Goal: Information Seeking & Learning: Understand process/instructions

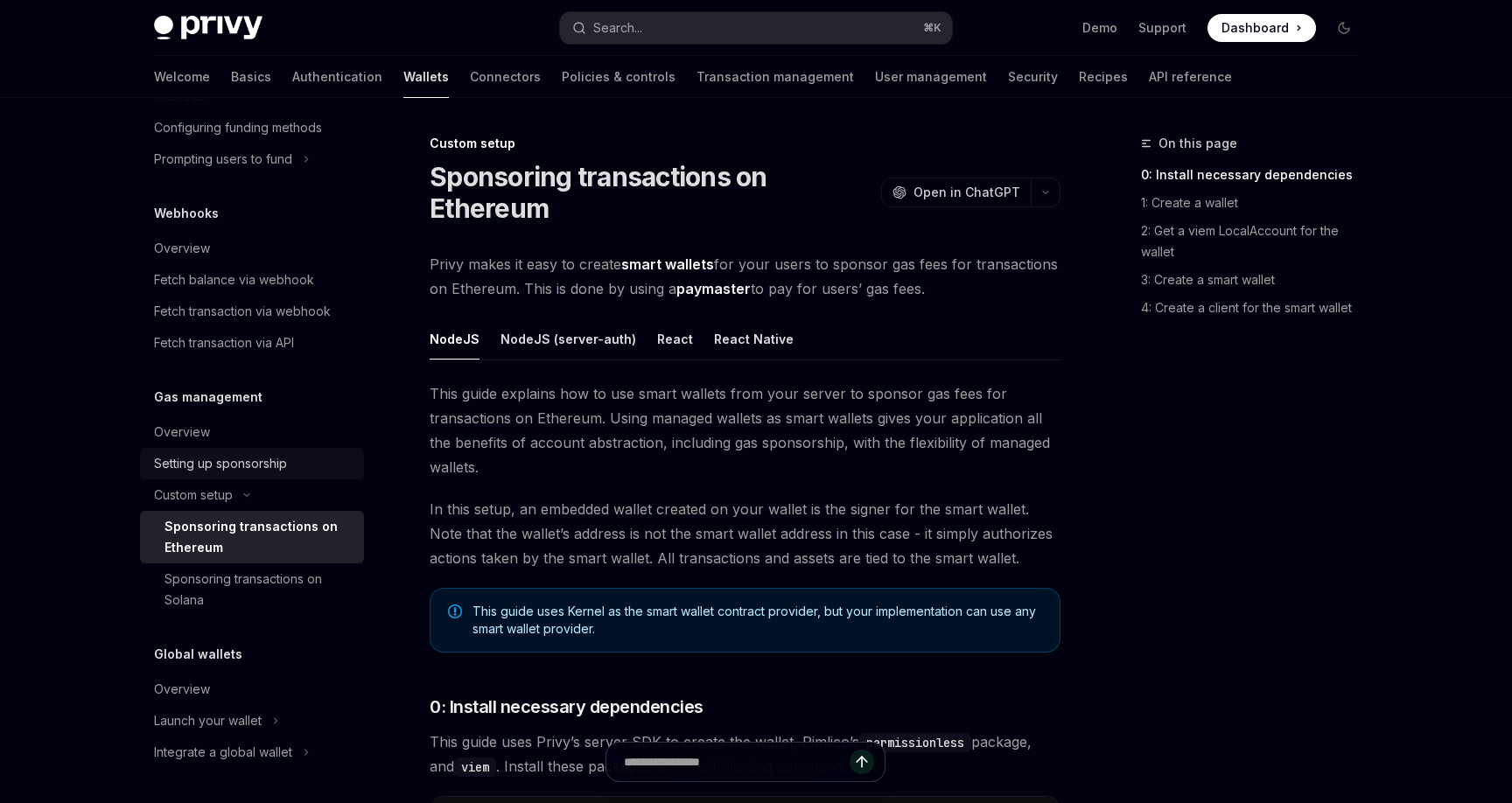
click at [279, 471] on div "Setting up sponsorship" at bounding box center [220, 464] width 133 height 21
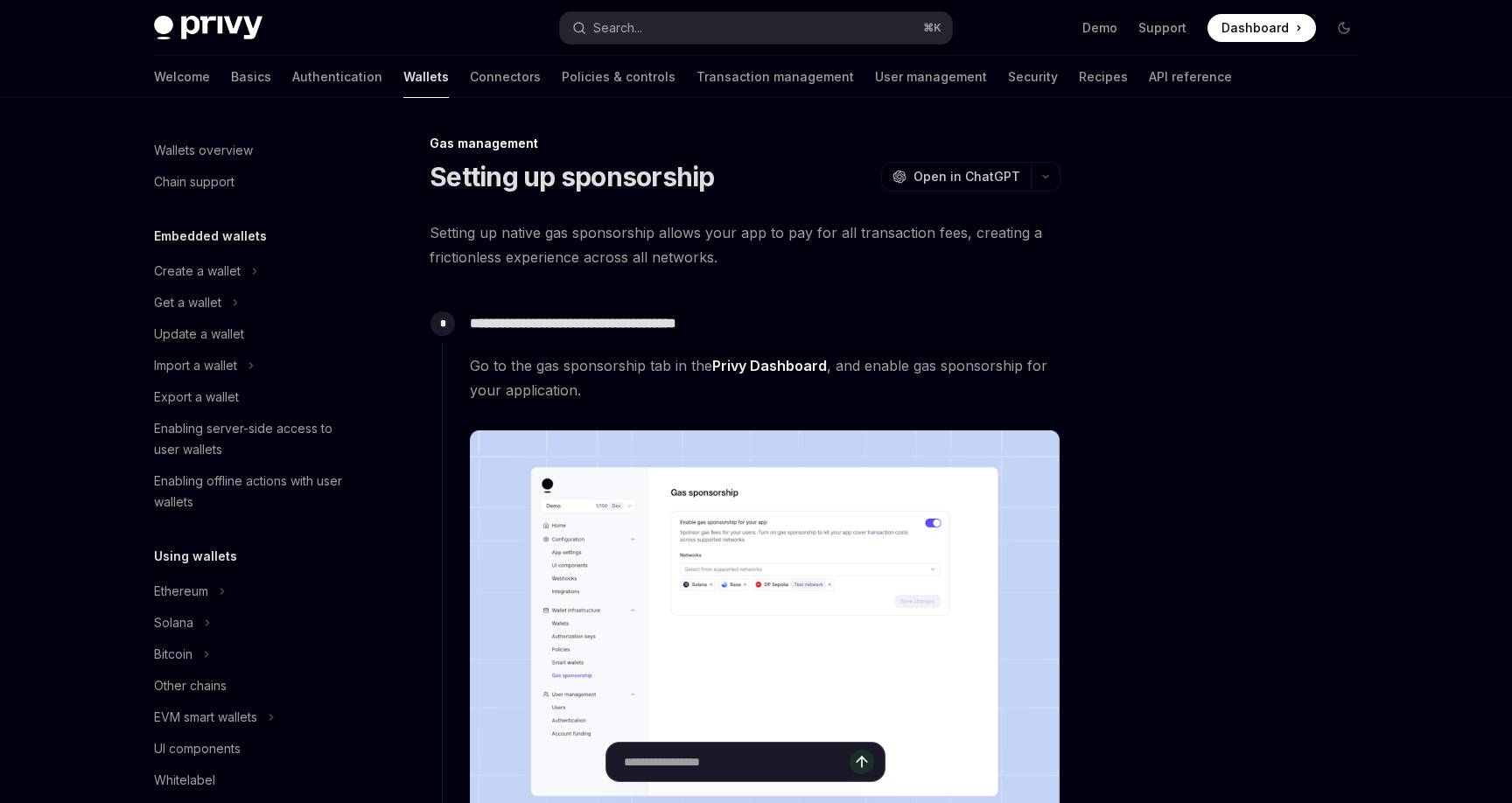
type textarea "*"
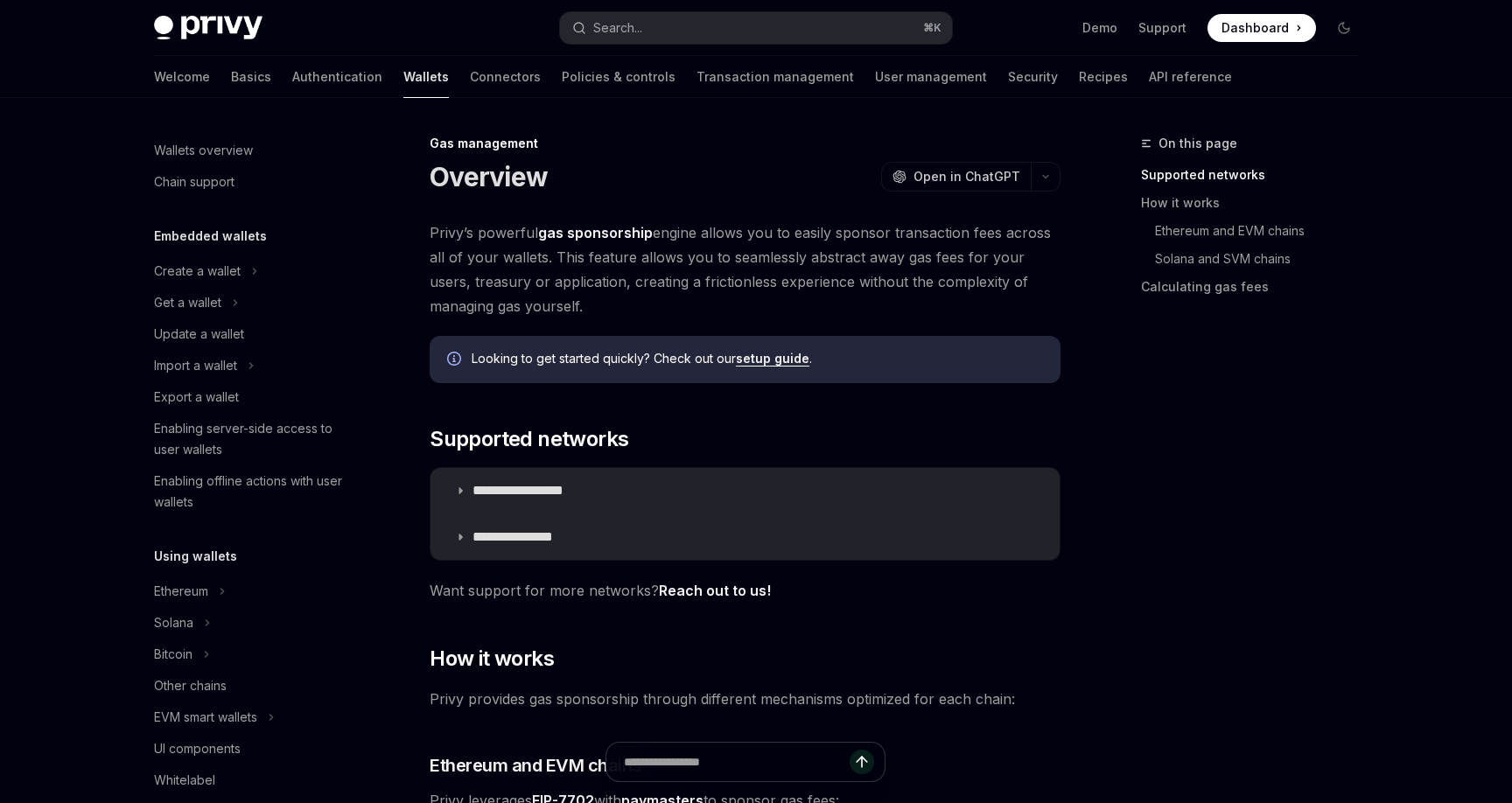
scroll to position [700, 0]
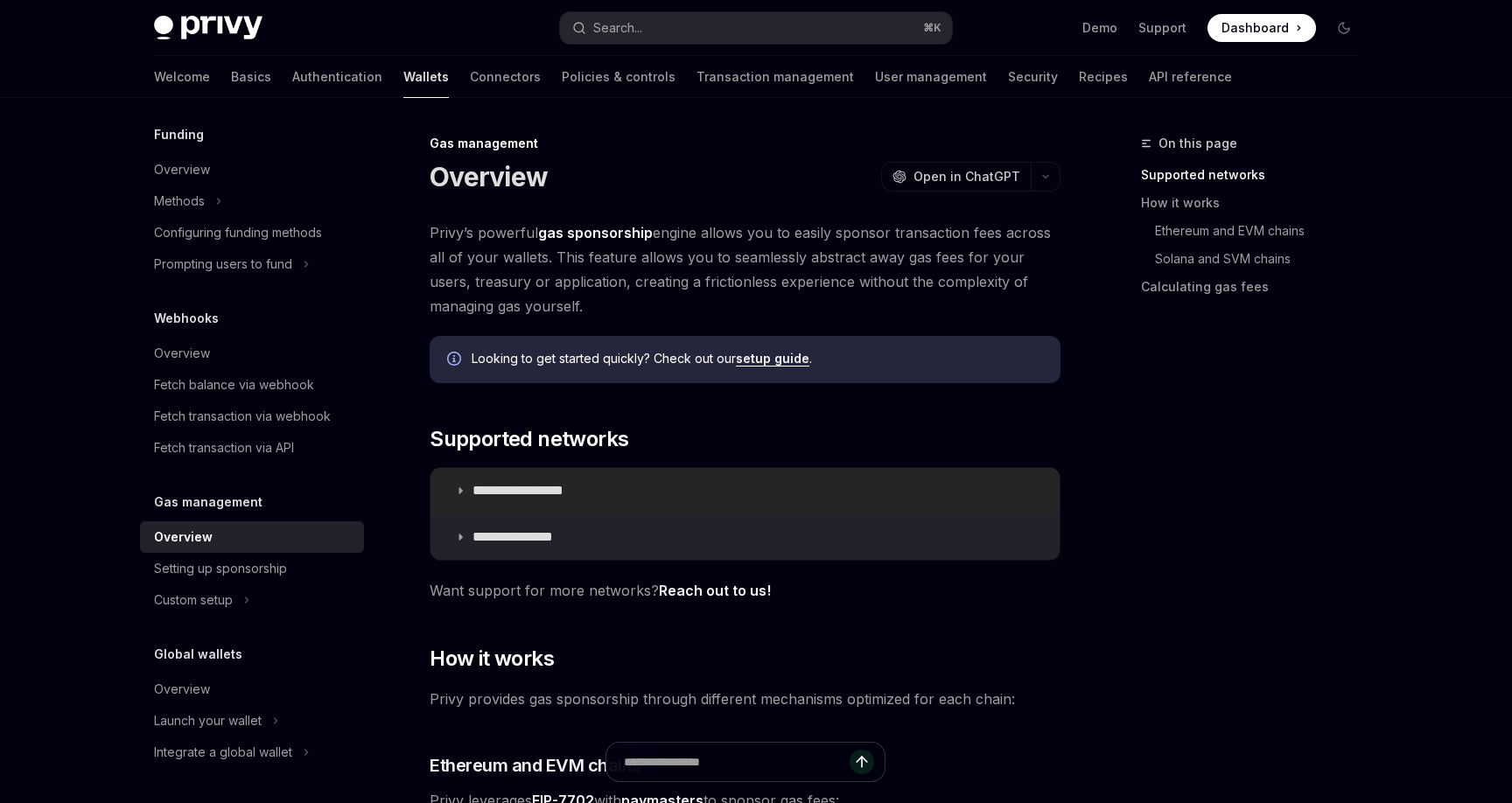
click at [460, 488] on icon at bounding box center [460, 491] width 11 height 11
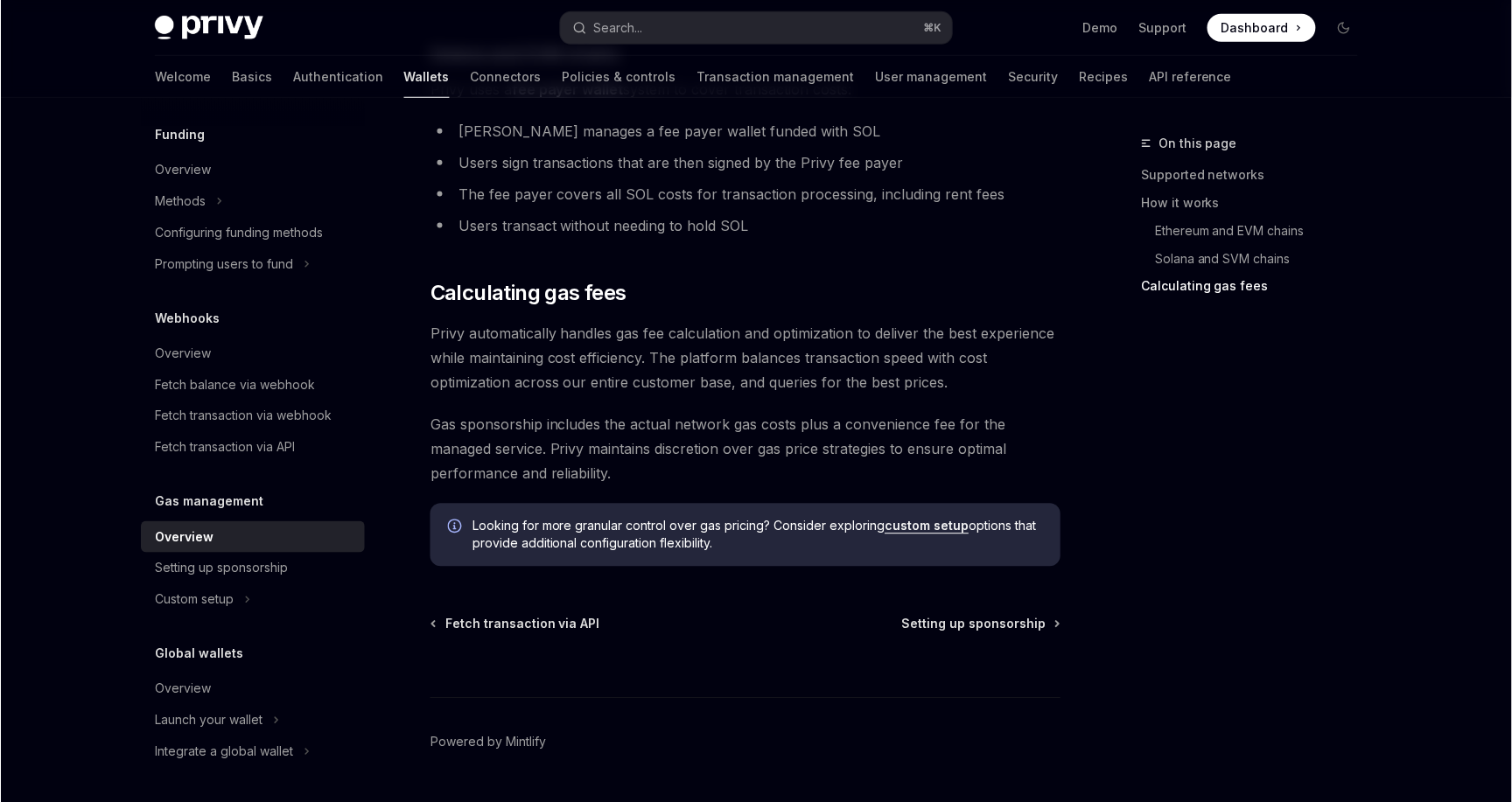
scroll to position [1721, 0]
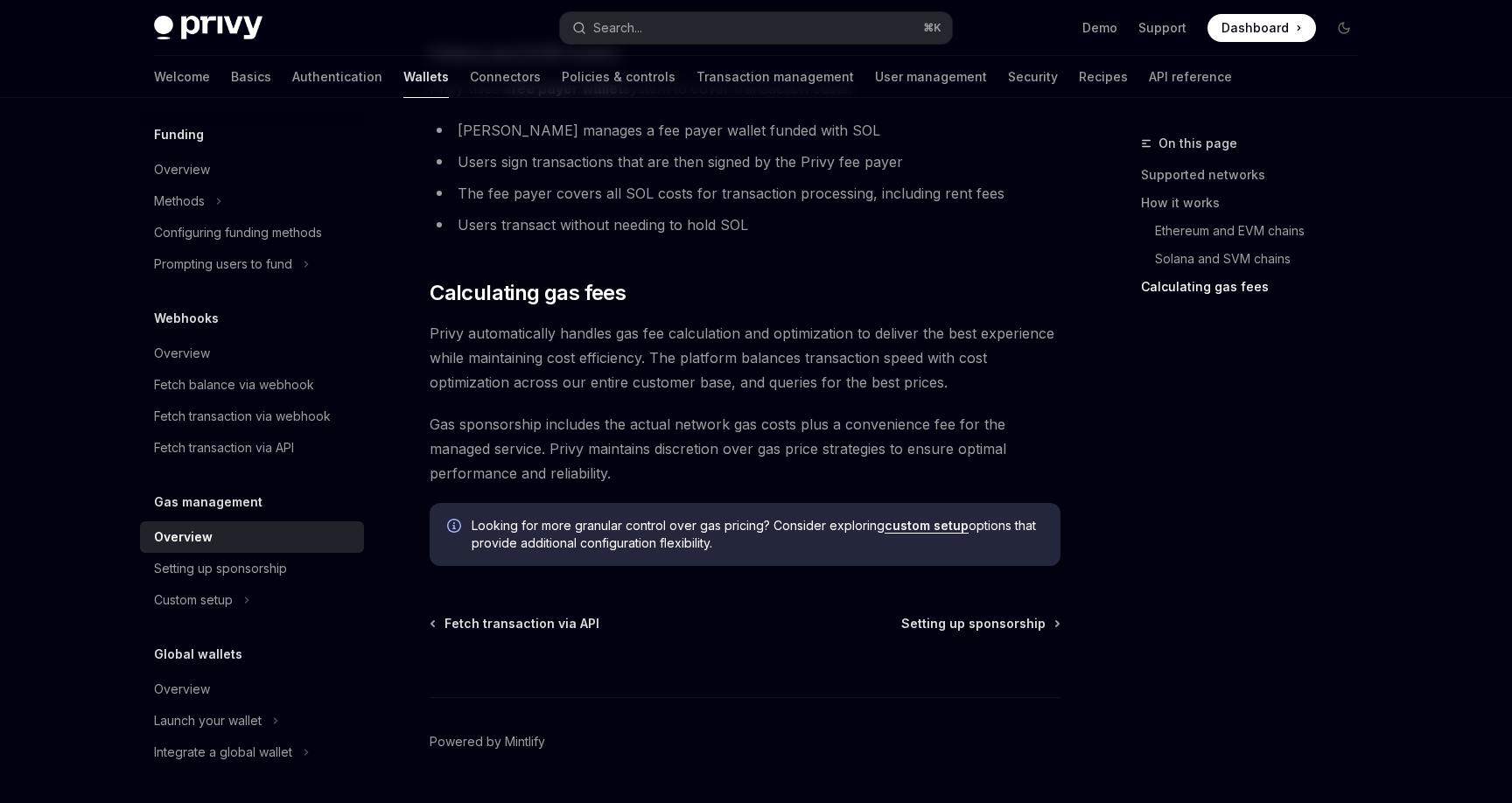
type textarea "*"
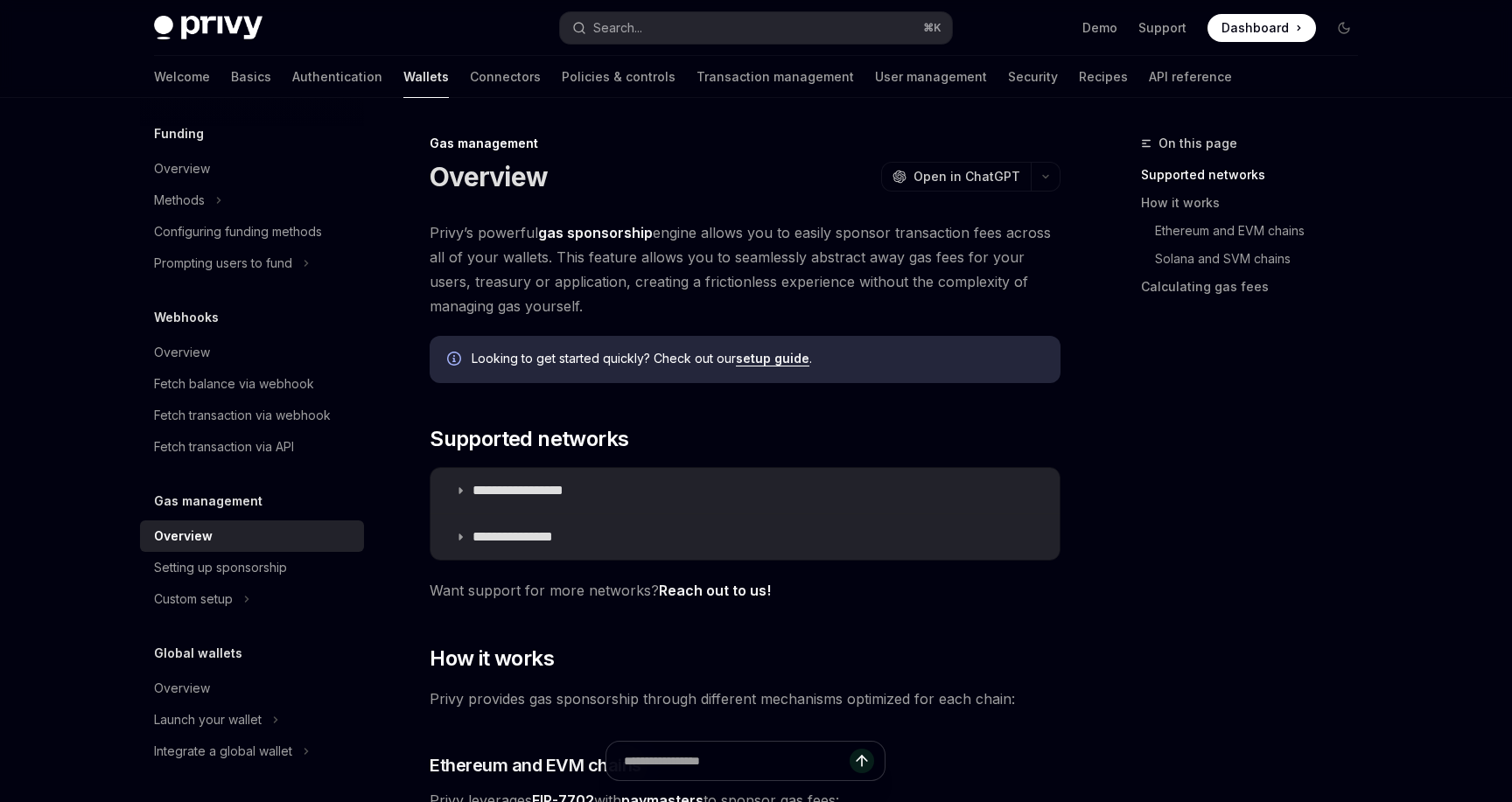
click at [790, 361] on link "setup guide" at bounding box center [773, 359] width 74 height 16
type textarea "*"
